Goal: Task Accomplishment & Management: Complete application form

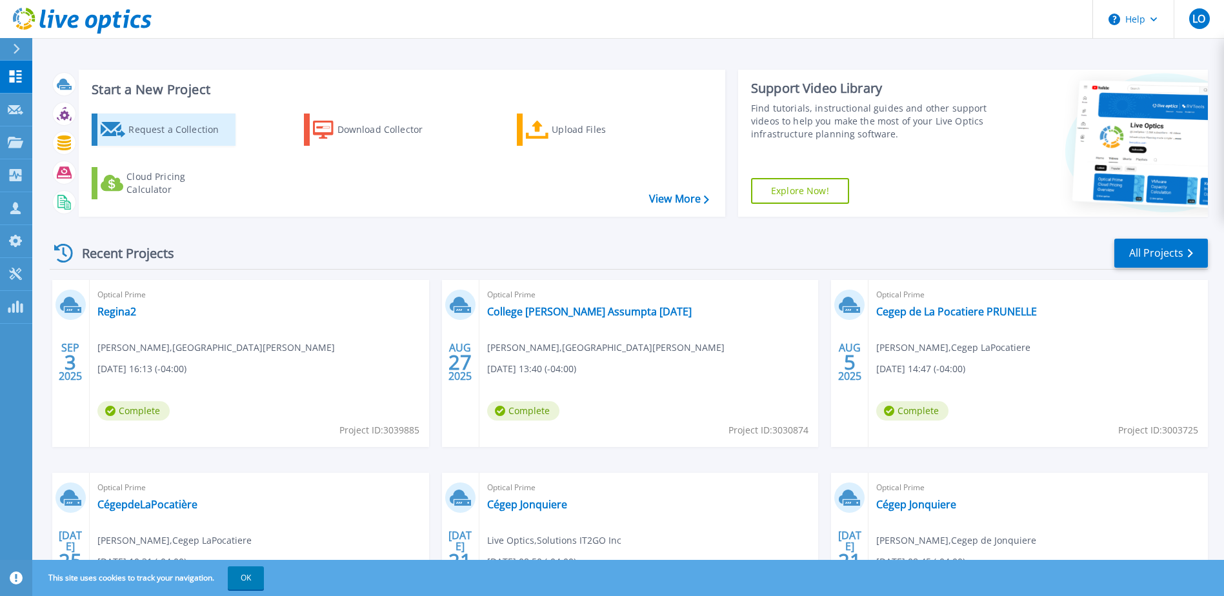
click at [153, 130] on div "Request a Collection" at bounding box center [179, 130] width 103 height 26
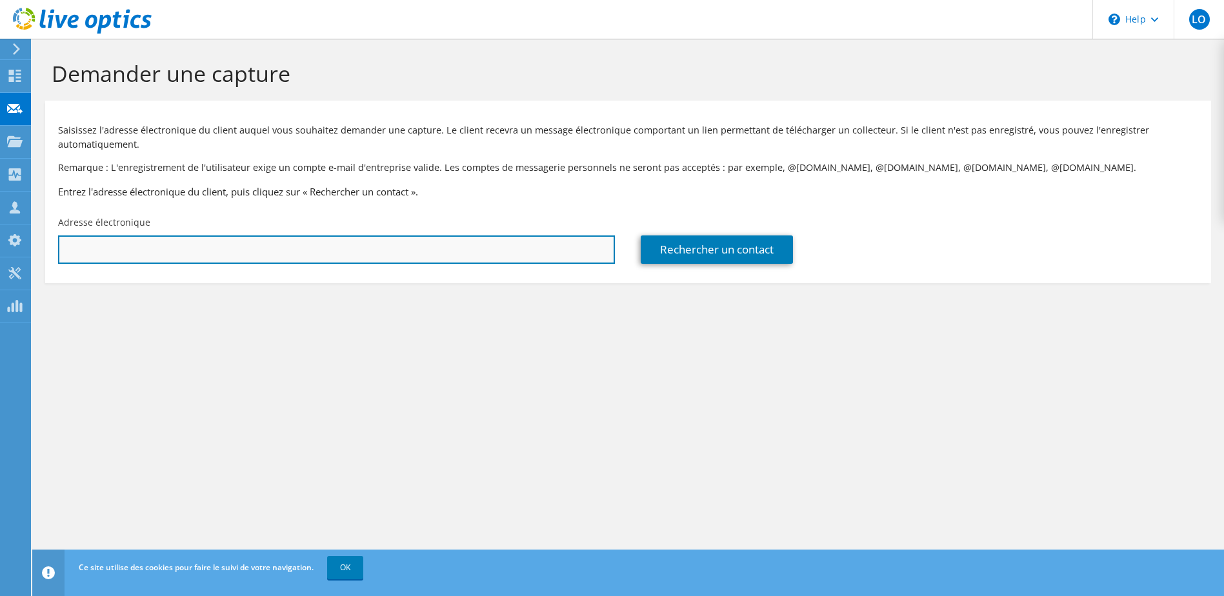
click at [236, 253] on input "text" at bounding box center [336, 250] width 557 height 28
paste input "jgagne@ville.saint-lazare.qc.ca"
type input "jgagne@ville.saint-lazare.qc.ca"
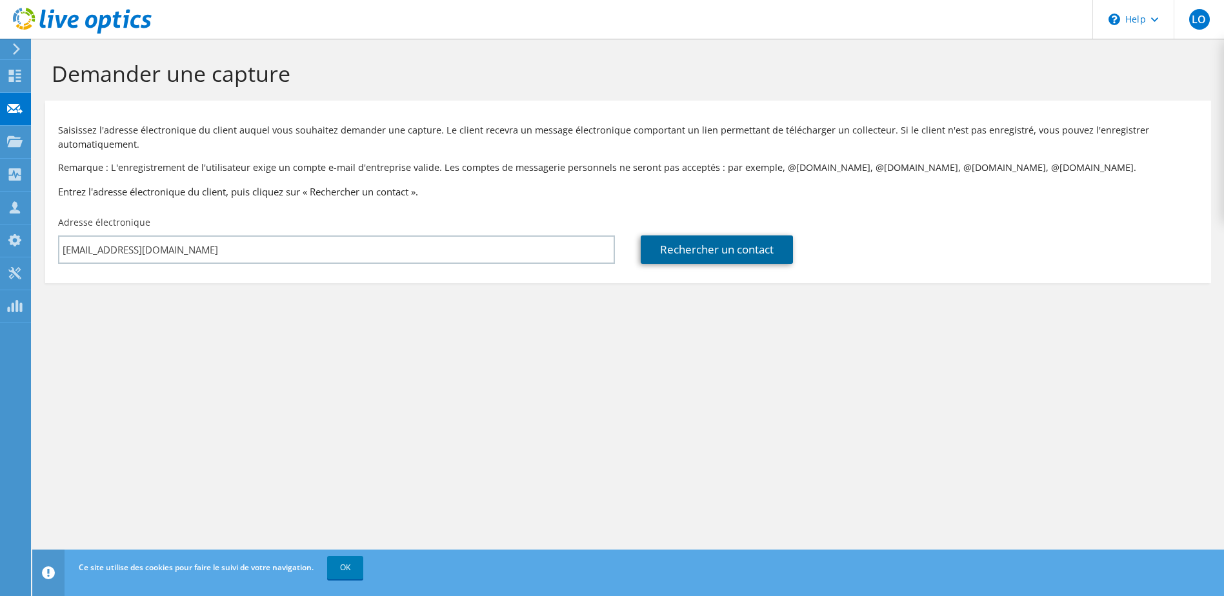
click at [687, 258] on link "Rechercher un contact" at bounding box center [717, 250] width 152 height 28
type input "VILLE DE SAINT-LAZARE"
type input "Joel"
type input "Gagne"
type input "Canada"
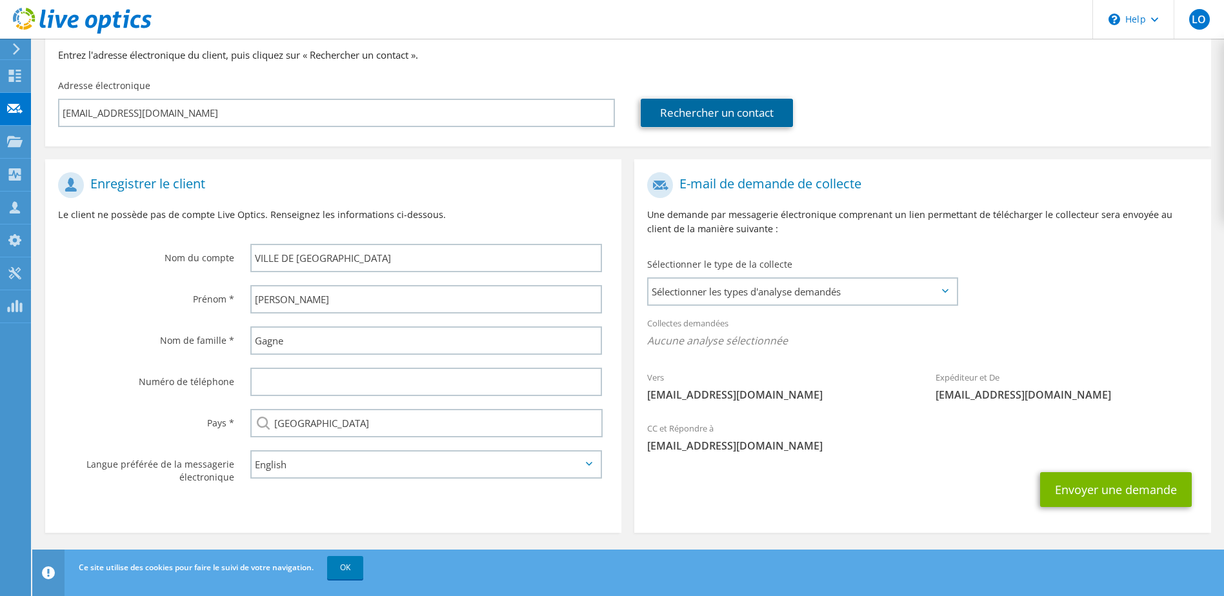
scroll to position [138, 0]
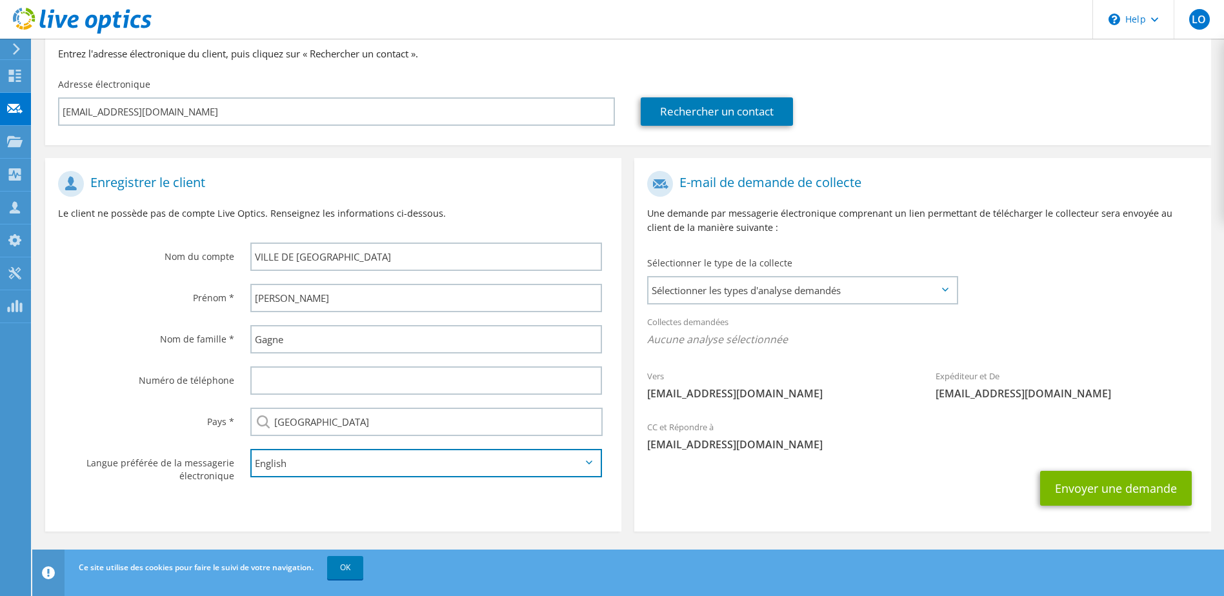
click at [328, 462] on select "English Deutsch Español Français Italiano Polski Português Русский 한국어 中文 日本語" at bounding box center [426, 463] width 352 height 28
select select "fr-FR"
click at [250, 449] on select "English Deutsch Español Français Italiano Polski Português Русский 한국어 中文 日本語" at bounding box center [426, 463] width 352 height 28
click at [789, 294] on span "Sélectionner les types d'analyse demandés" at bounding box center [802, 291] width 307 height 26
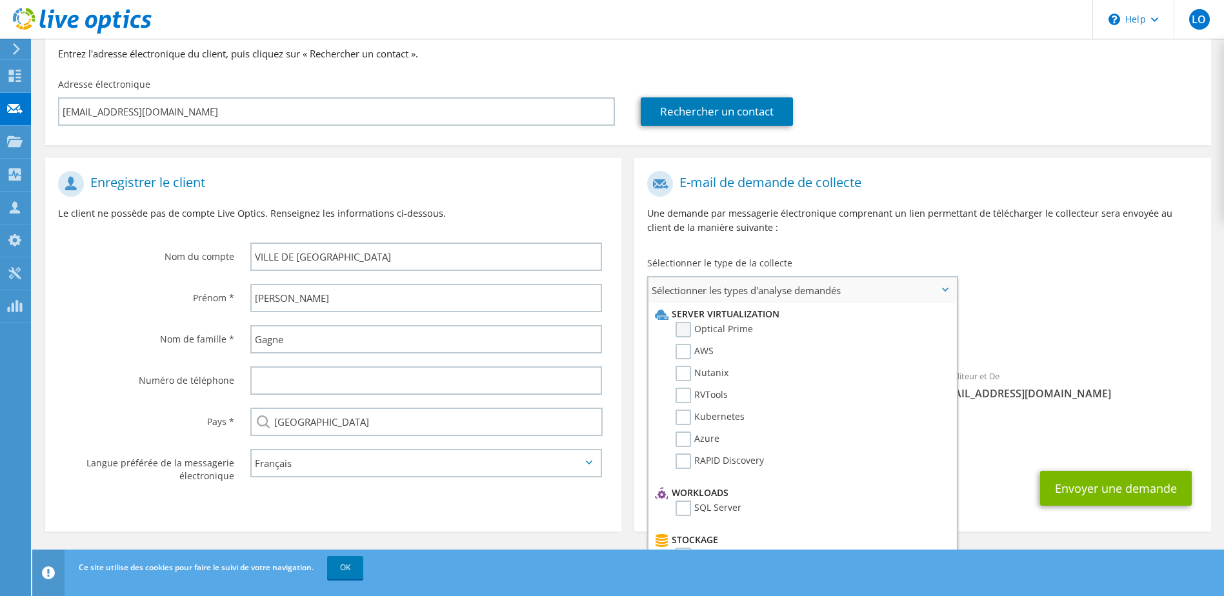
click at [689, 329] on label "Optical Prime" at bounding box center [714, 329] width 77 height 15
click at [0, 0] on input "Optical Prime" at bounding box center [0, 0] width 0 height 0
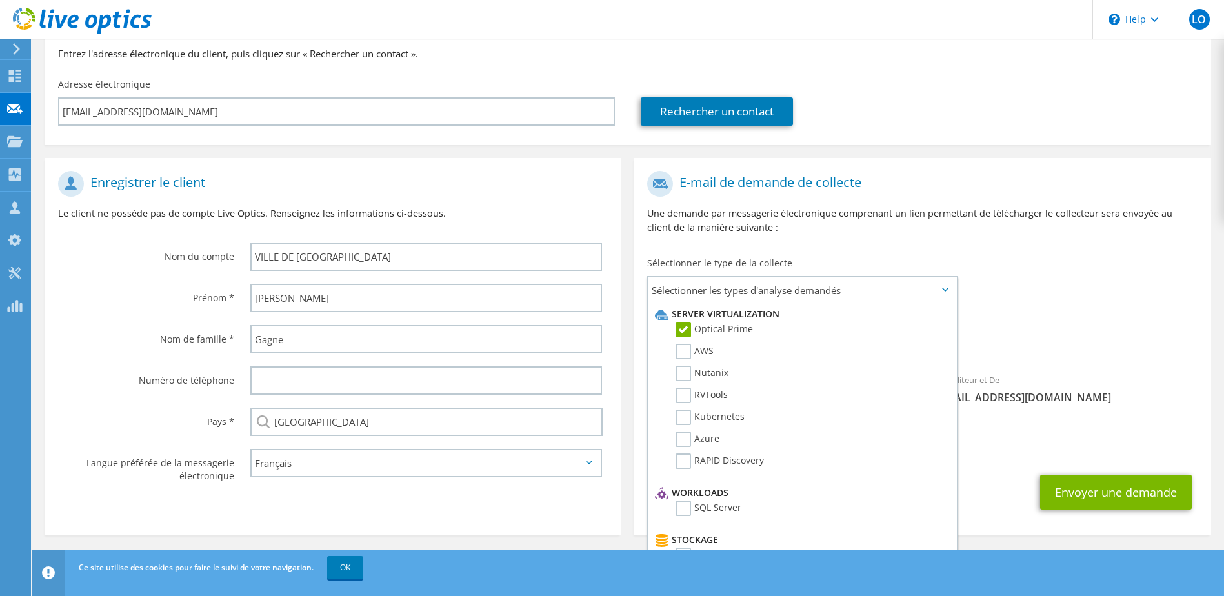
click at [979, 270] on div "Vers jgagne@ville.saint-lazare.qc.ca Expéditeur et De liveoptics@liveoptics.com" at bounding box center [922, 291] width 576 height 253
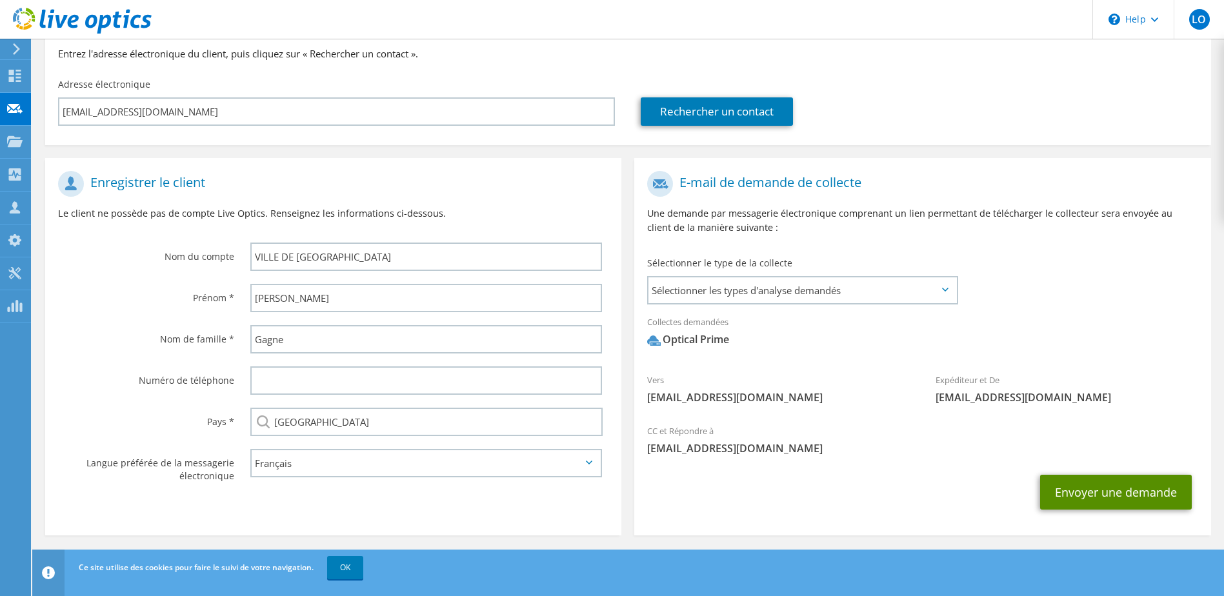
click at [1130, 503] on button "Envoyer une demande" at bounding box center [1116, 492] width 152 height 35
